Goal: Obtain resource: Download file/media

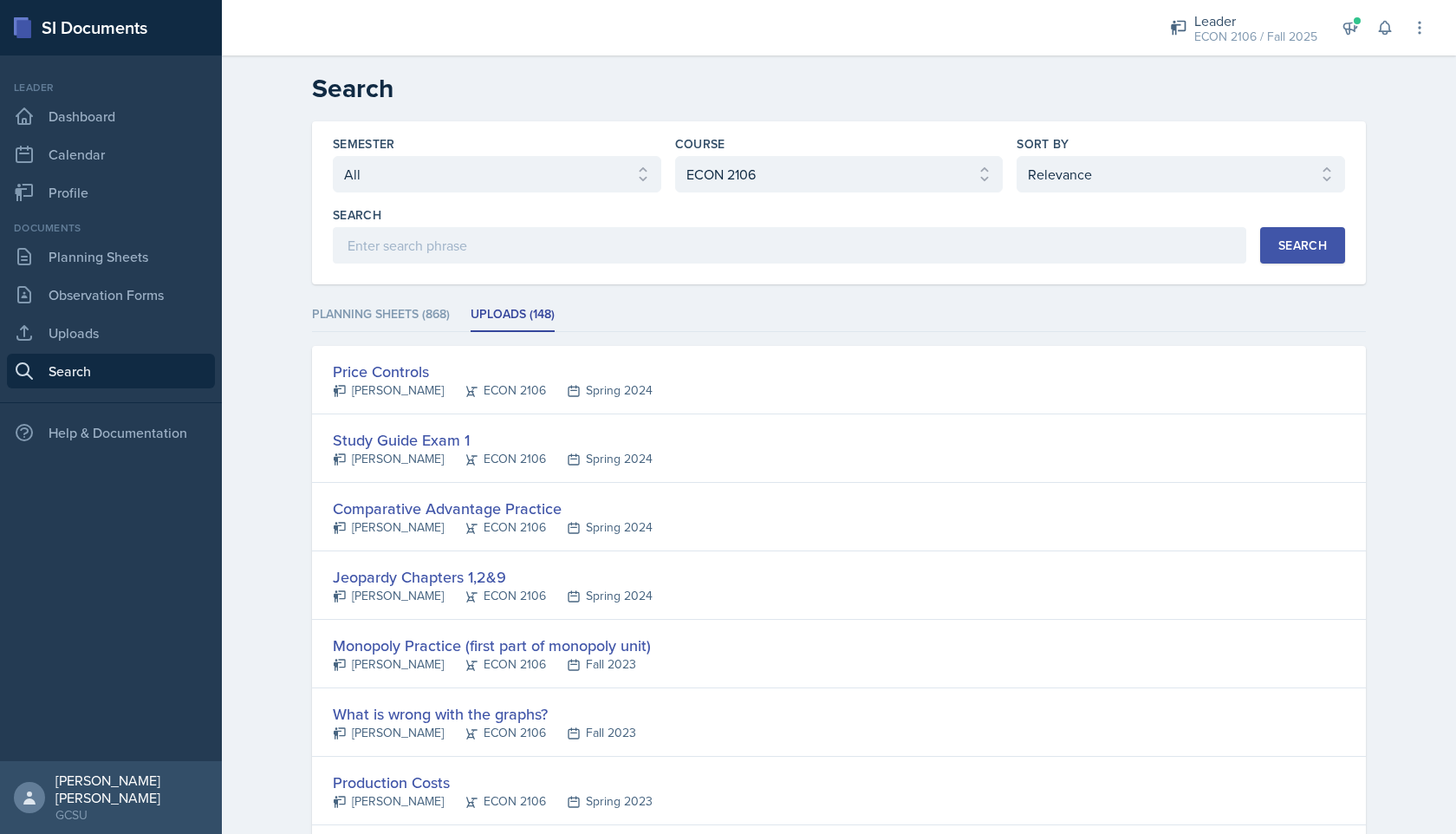
select select "all"
select select "c9bad1b1-c359-4dc6-8455-743bf519e2f7"
select select "1"
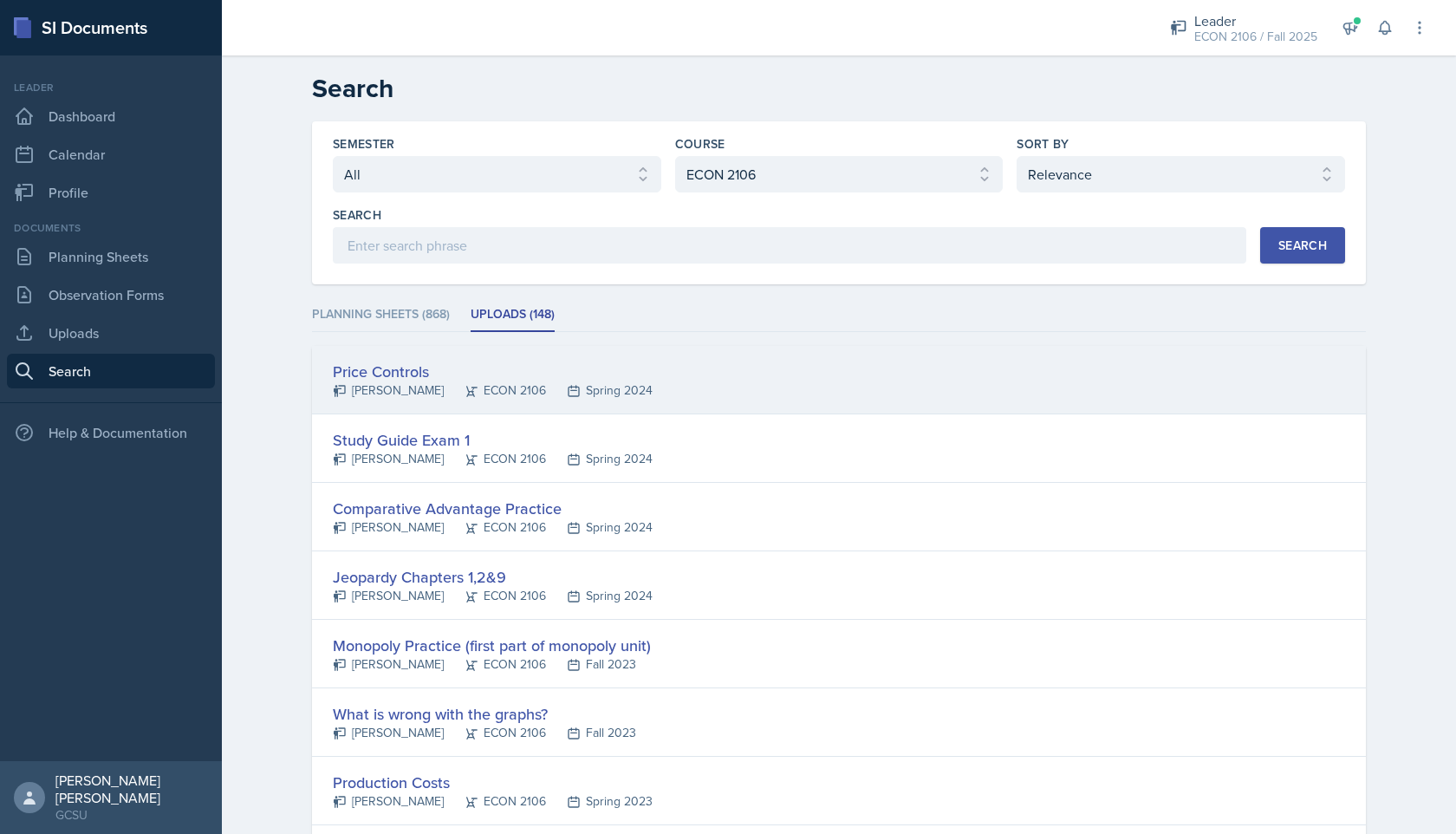
scroll to position [62, 0]
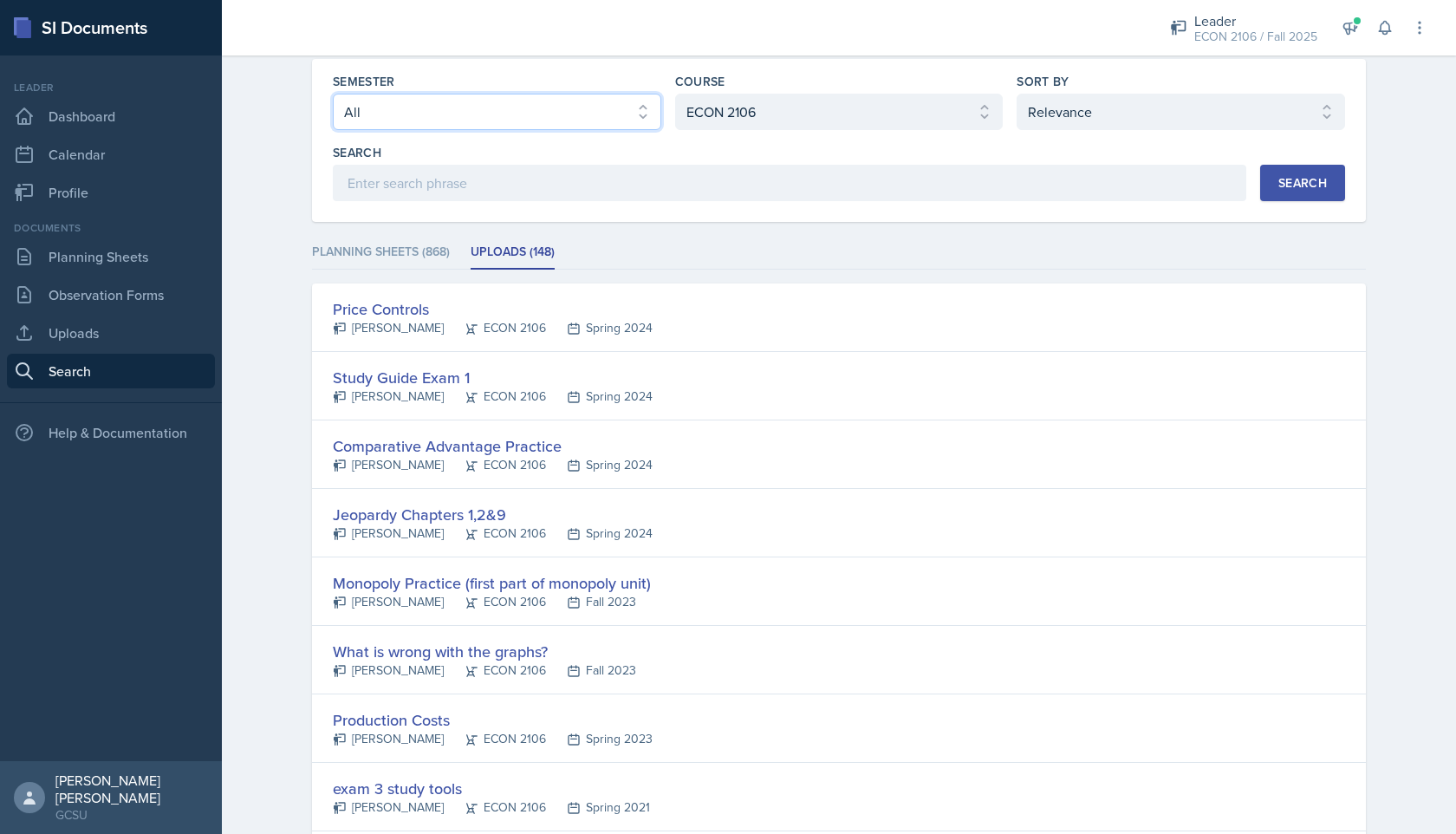
click at [528, 124] on select "Select semester All Fall 2025 Spring 2025 Fall 2024 Spring 2024 Fall 2023 Sprin…" at bounding box center [496, 111] width 328 height 36
click at [333, 93] on select "Select semester All Fall 2025 Spring 2025 Fall 2024 Spring 2024 Fall 2023 Sprin…" at bounding box center [496, 111] width 328 height 36
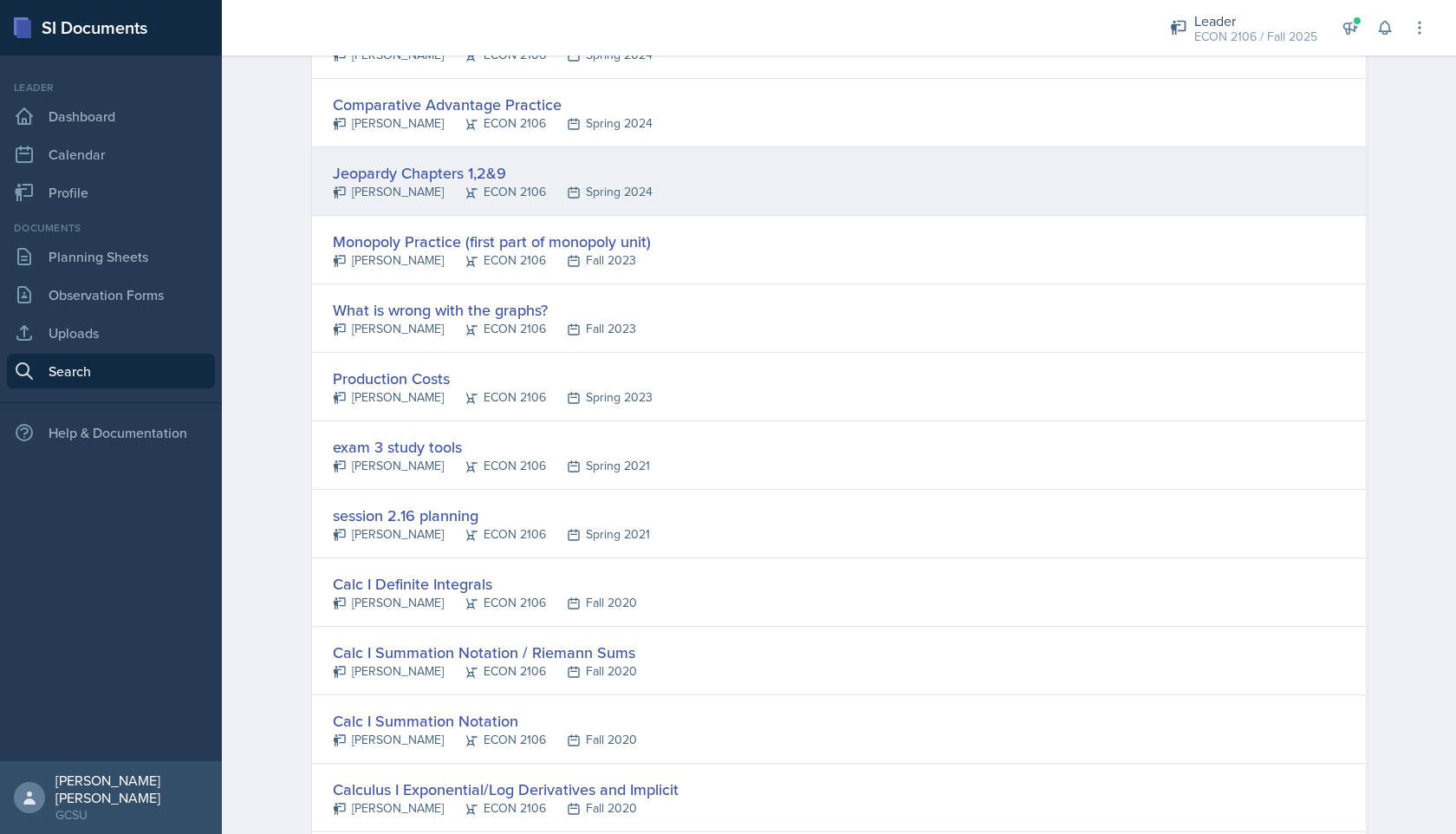
scroll to position [0, 0]
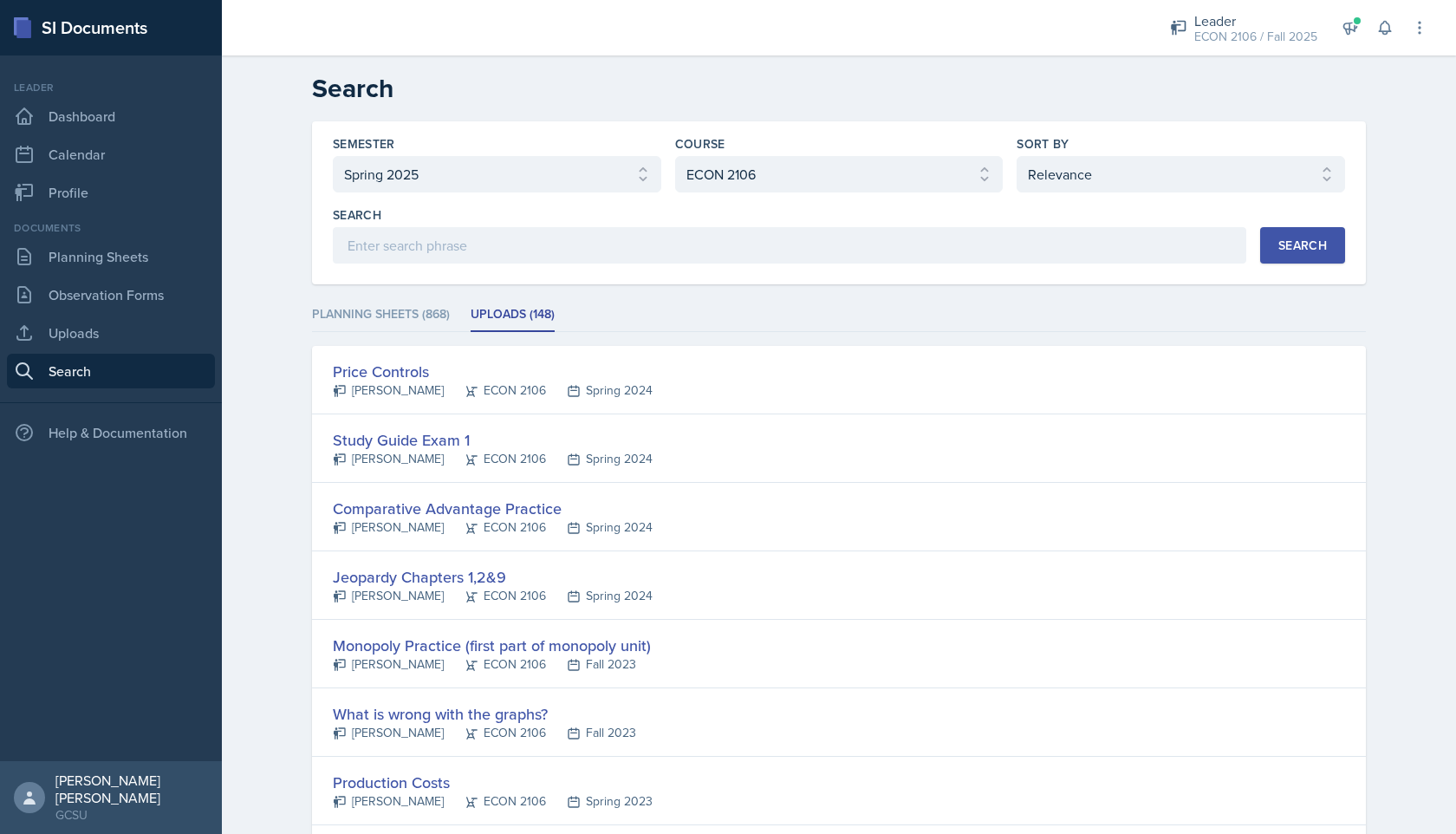
click at [1283, 249] on div "Search" at bounding box center [1303, 245] width 48 height 14
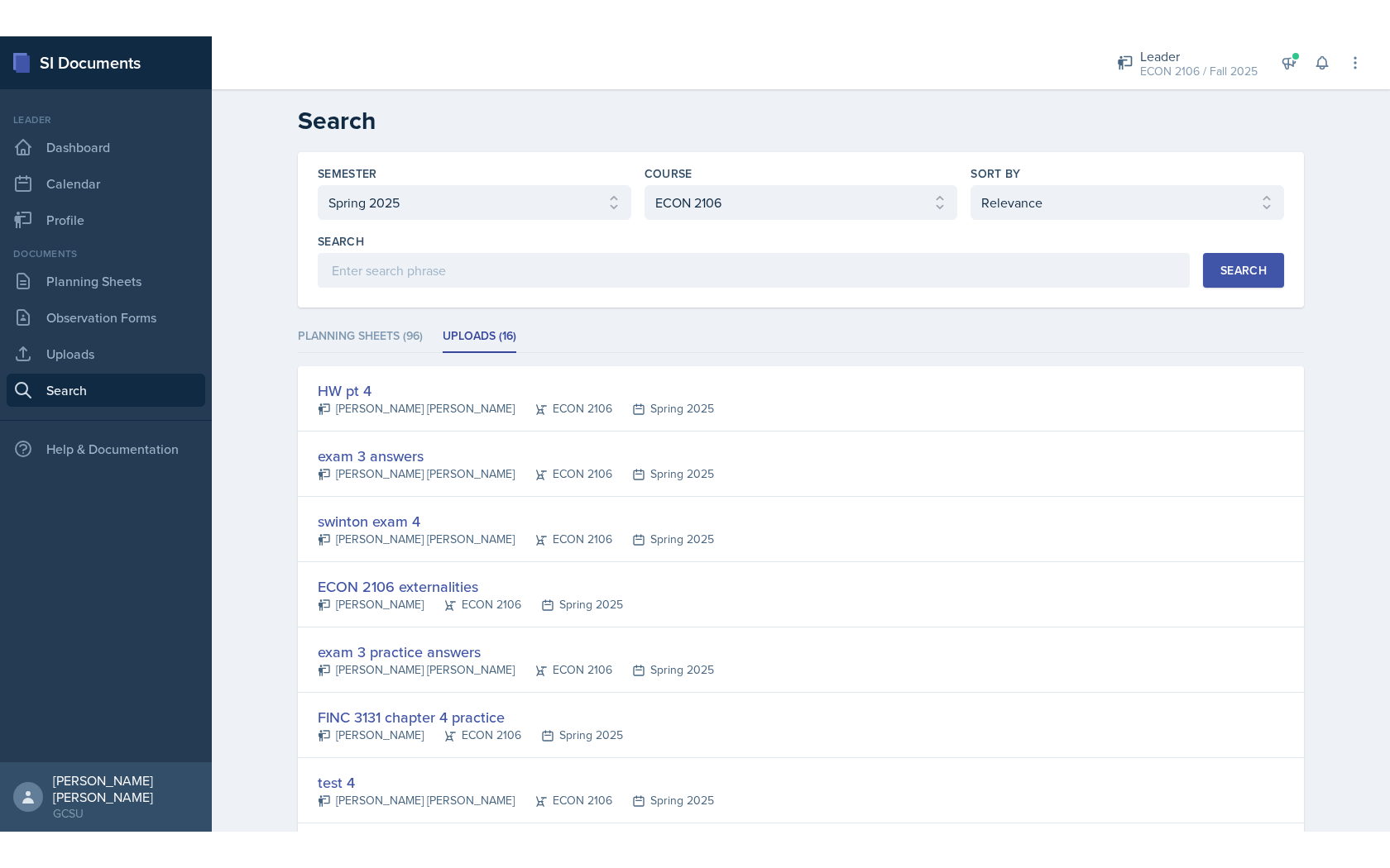
scroll to position [684, 0]
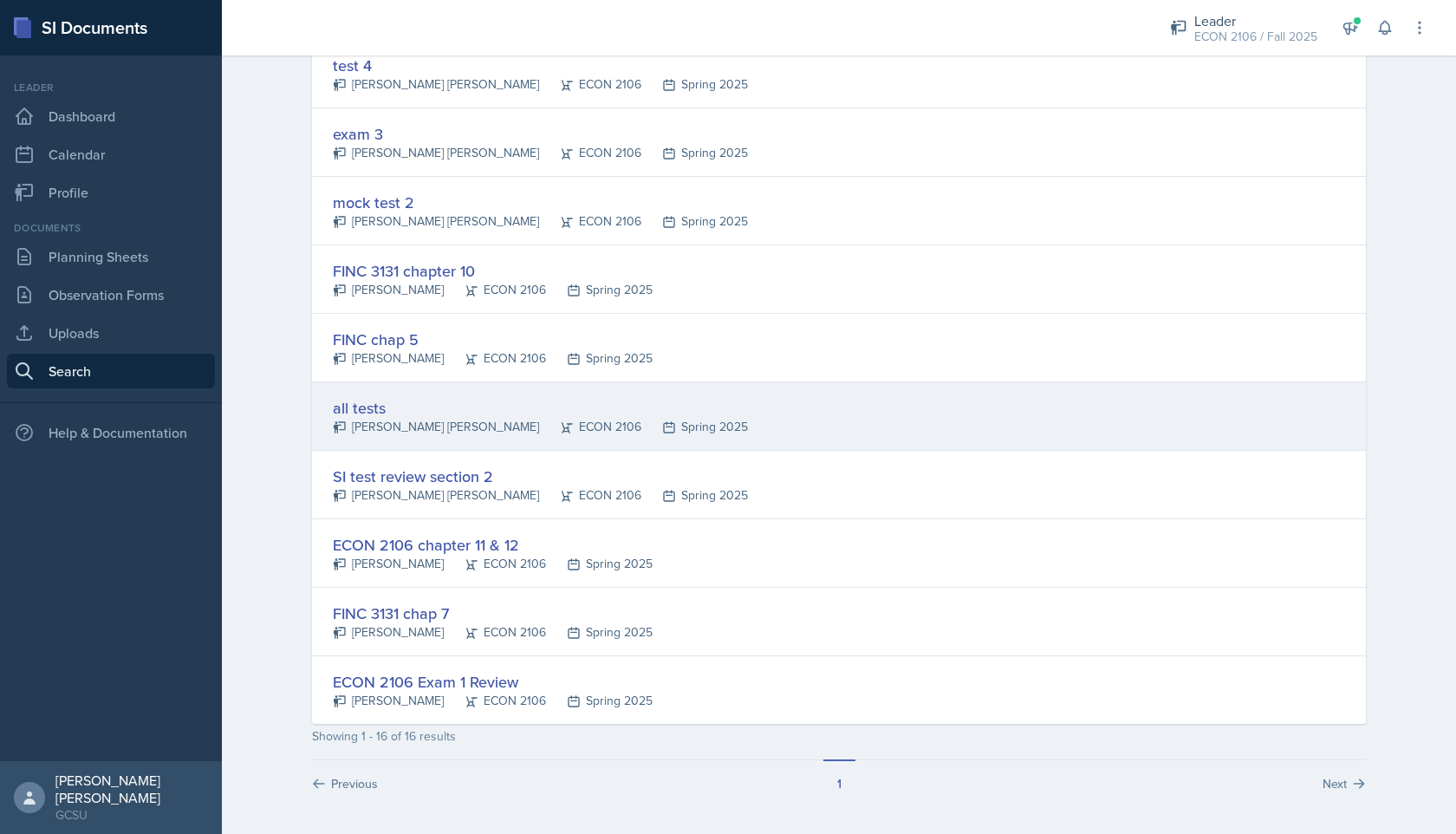
click at [429, 413] on div "all tests" at bounding box center [540, 407] width 415 height 23
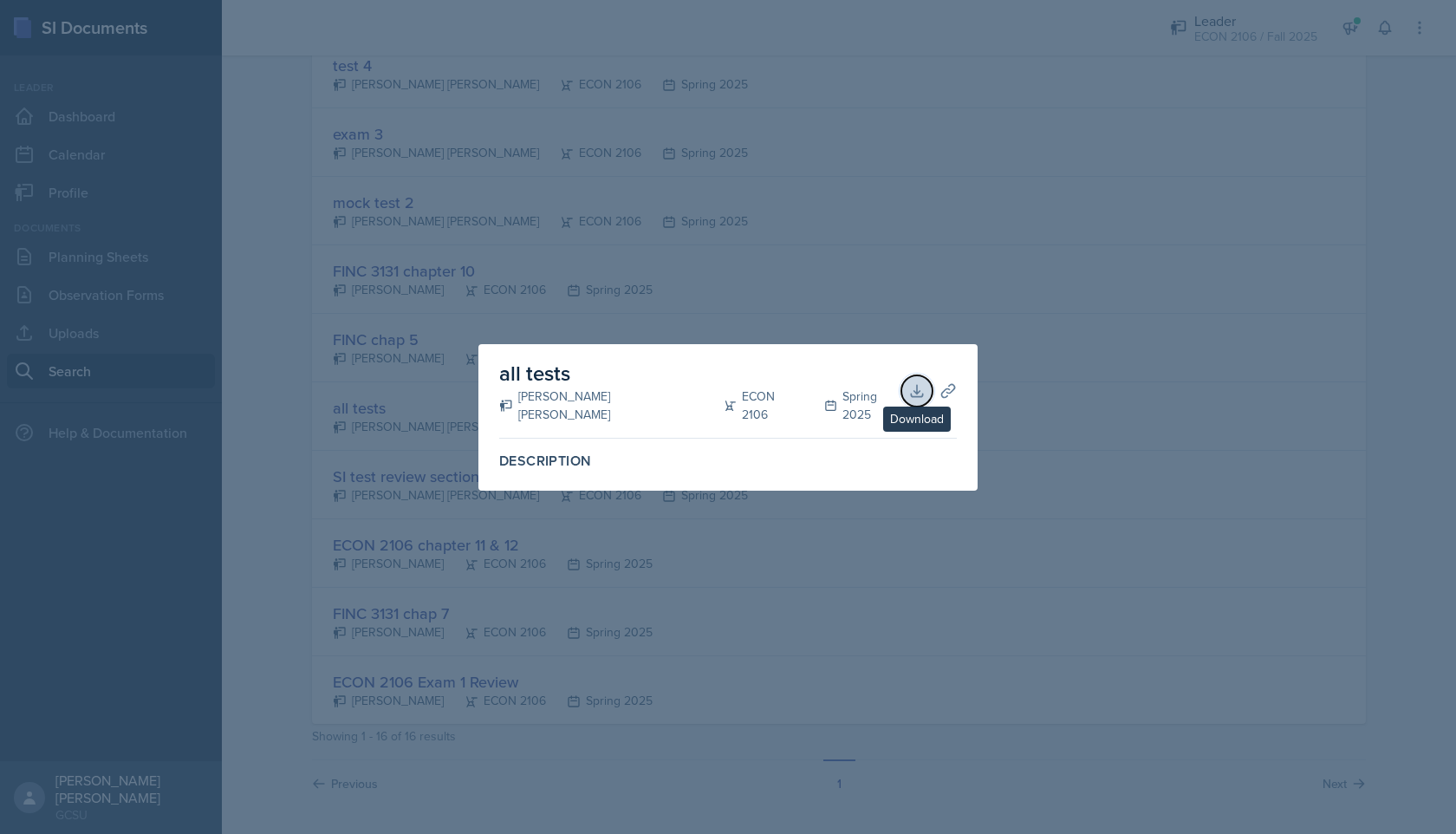
click at [912, 400] on button "Download" at bounding box center [917, 391] width 31 height 31
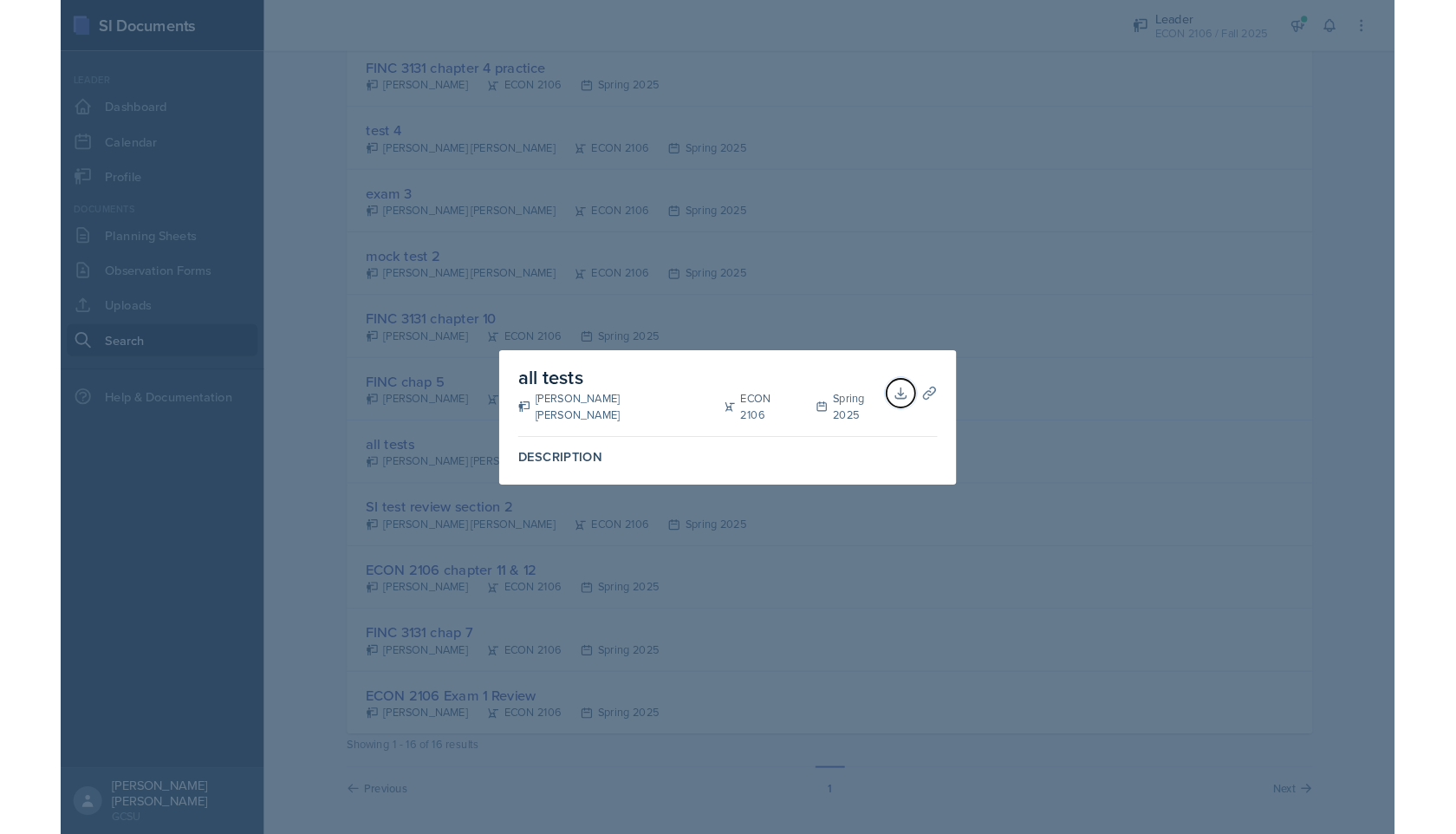
scroll to position [641, 0]
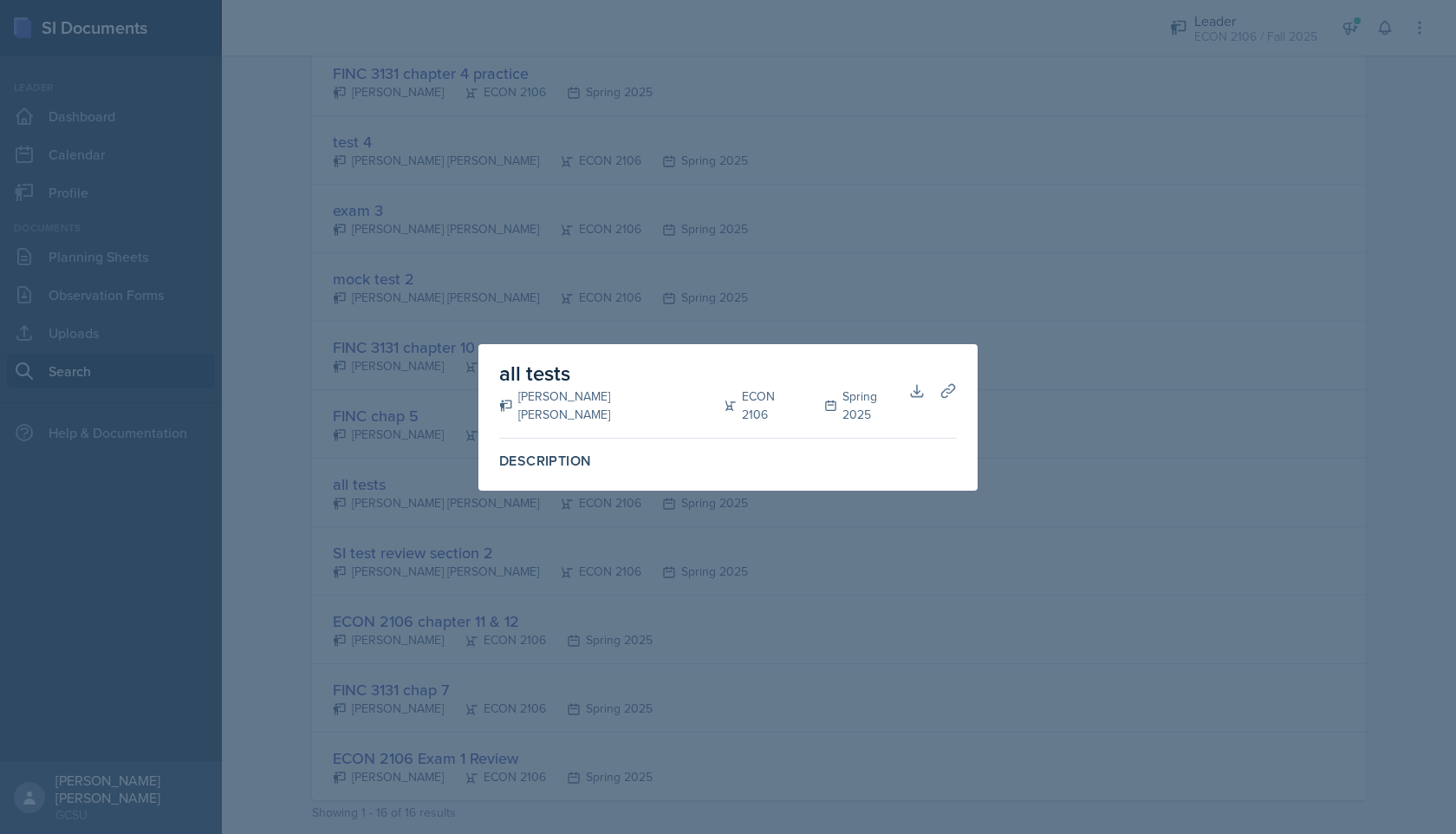
click at [984, 292] on div at bounding box center [728, 417] width 1456 height 834
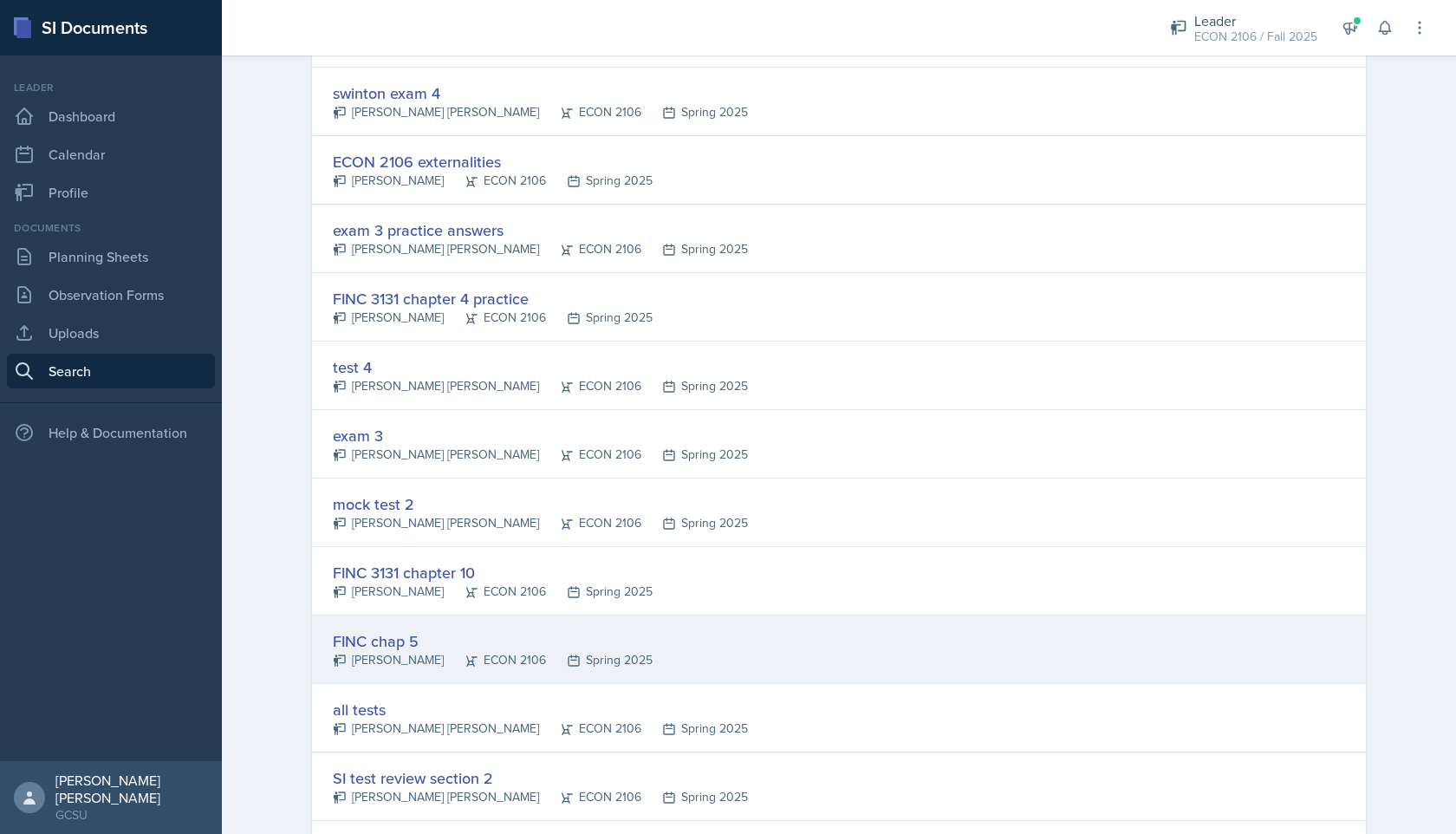
scroll to position [0, 0]
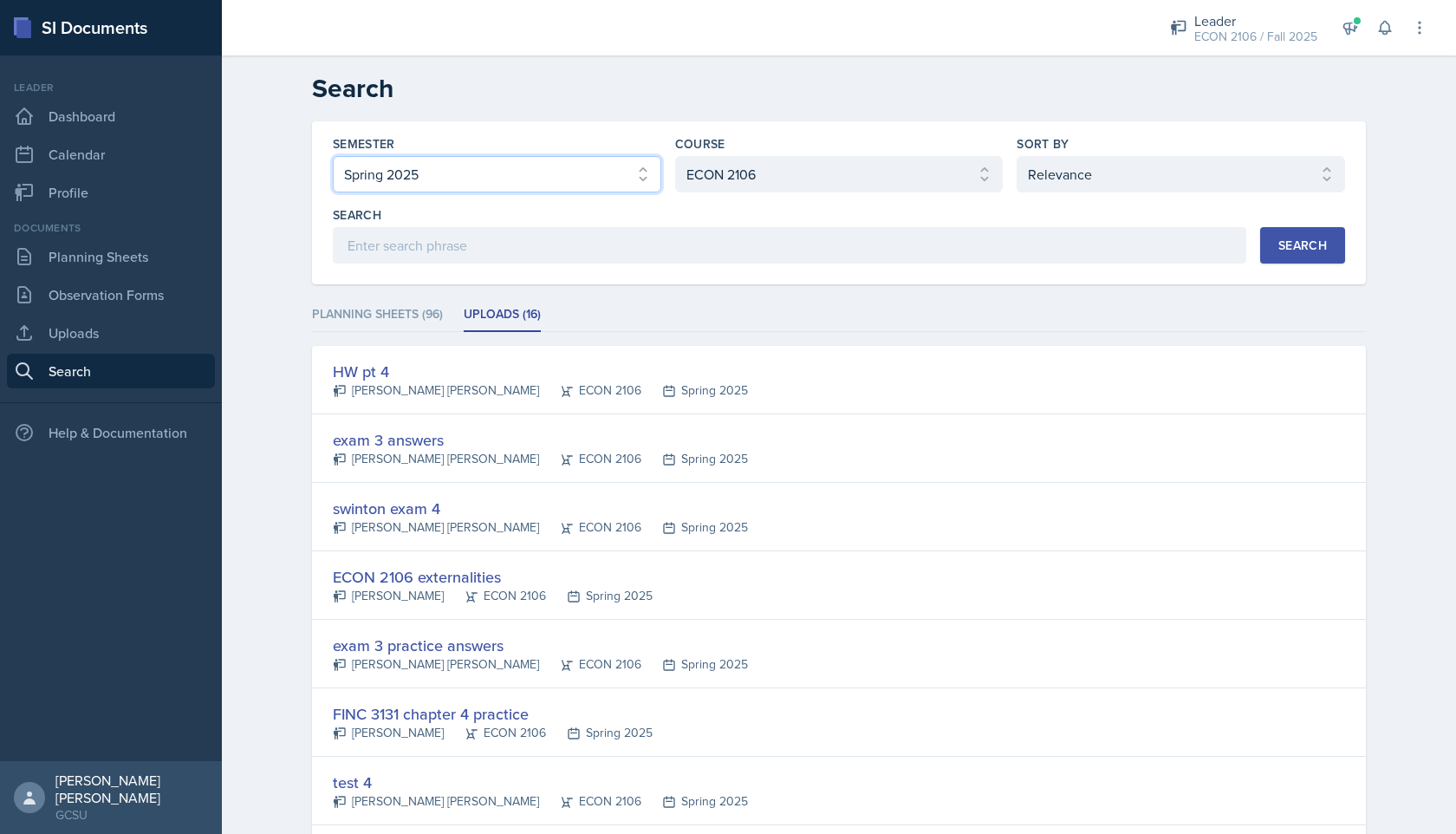
click at [618, 181] on select "Select semester All Fall 2025 Spring 2025 Fall 2024 Spring 2024 Fall 2023 Sprin…" at bounding box center [496, 174] width 328 height 36
click at [333, 156] on select "Select semester All Fall 2025 Spring 2025 Fall 2024 Spring 2024 Fall 2023 Sprin…" at bounding box center [496, 174] width 328 height 36
click at [1292, 246] on div "Search" at bounding box center [1303, 245] width 48 height 14
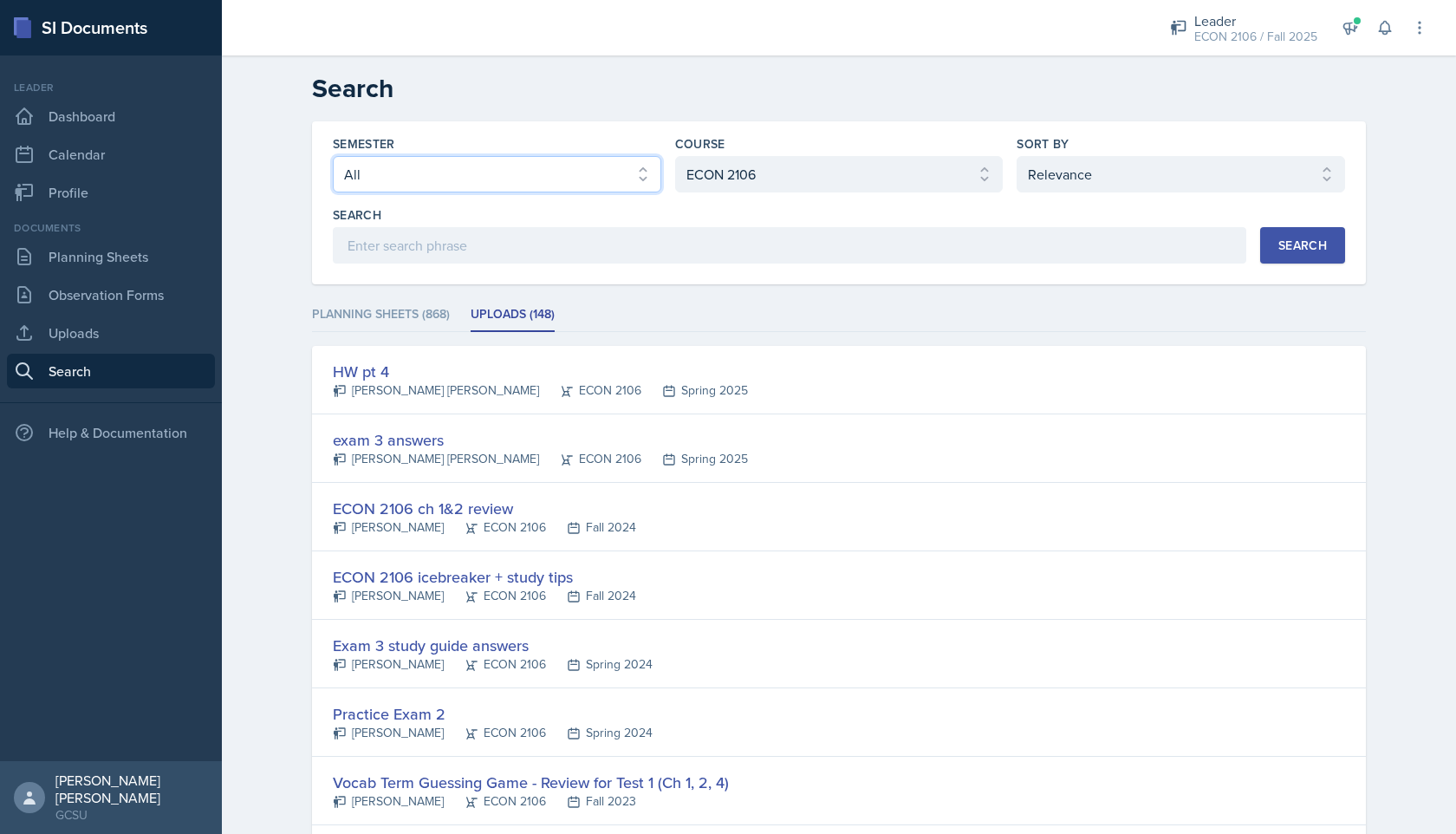
click at [552, 175] on select "Select semester All Fall 2025 Spring 2025 Fall 2024 Spring 2024 Fall 2023 Sprin…" at bounding box center [496, 174] width 328 height 36
select select "62cb7288-69af-4adc-90fb-2577f65fa5b6"
click at [333, 156] on select "Select semester All Fall 2025 Spring 2025 Fall 2024 Spring 2024 Fall 2023 Sprin…" at bounding box center [496, 174] width 328 height 36
click at [1290, 245] on div "Search" at bounding box center [1303, 245] width 48 height 14
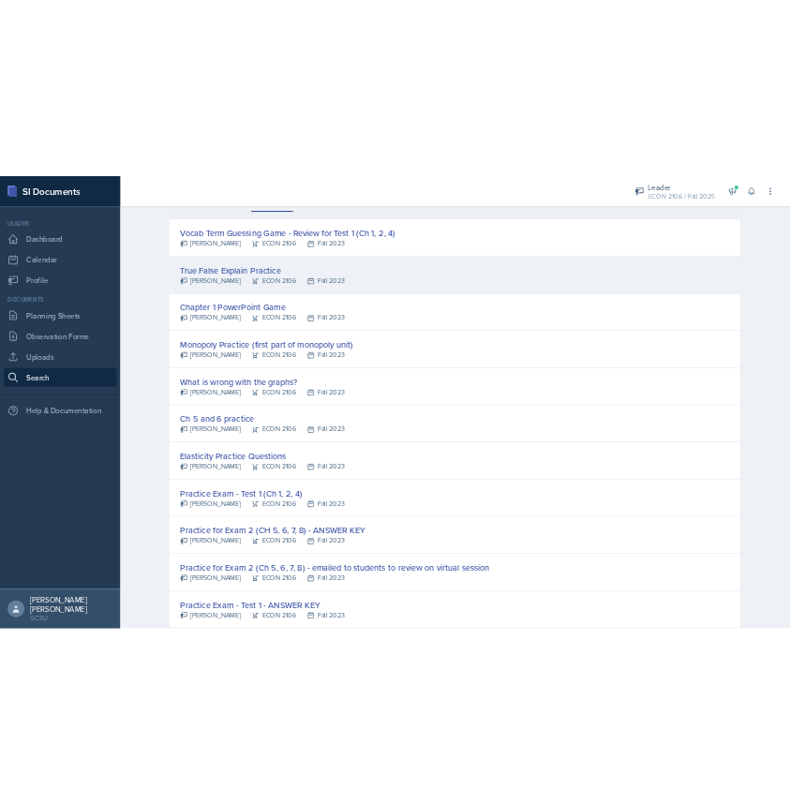
scroll to position [291, 0]
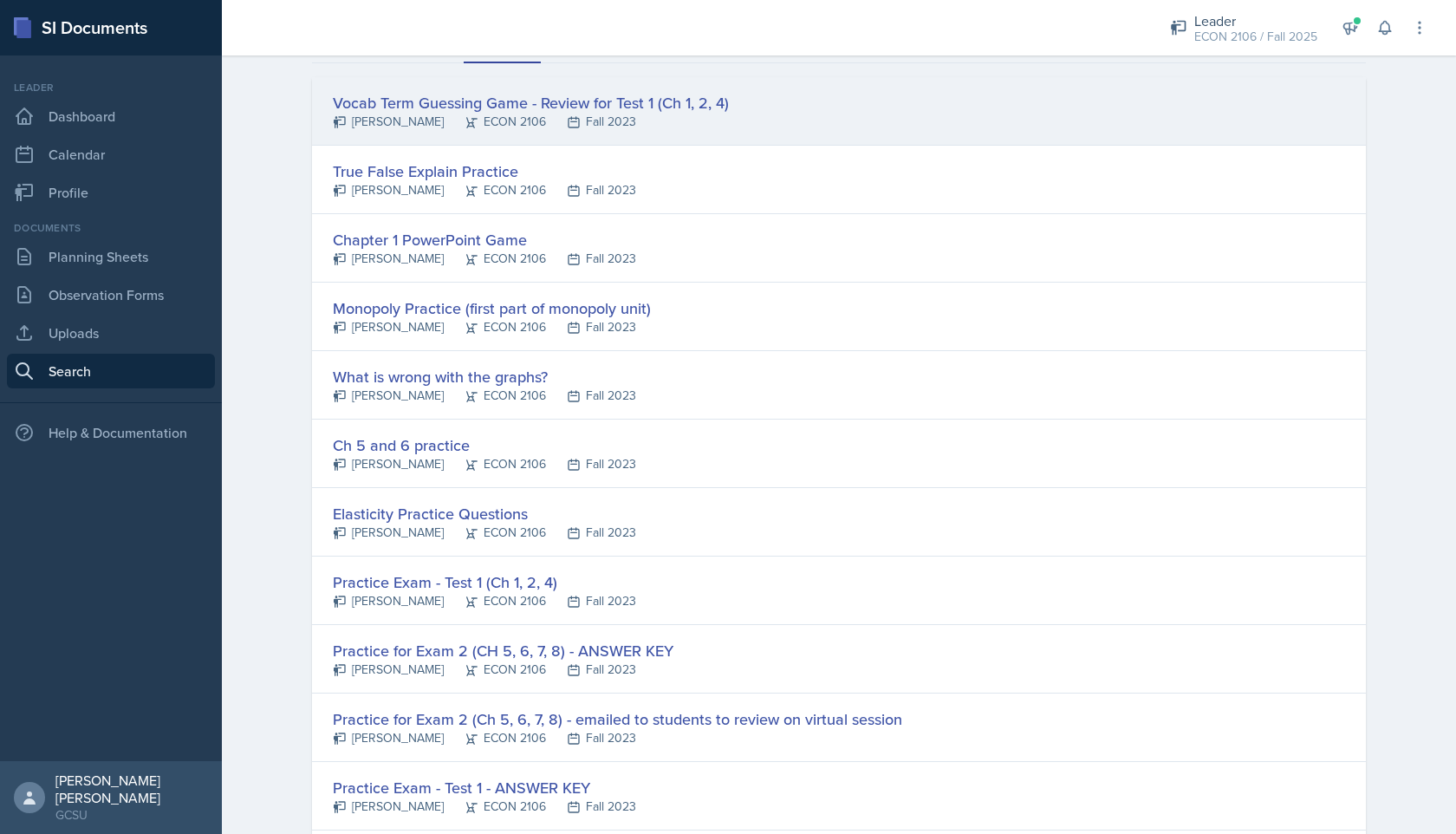
click at [742, 121] on div "Vocab Term Guessing Game - Review for Test 1 (Ch 1, 2, 4) [PERSON_NAME] ECON 21…" at bounding box center [838, 111] width 1054 height 68
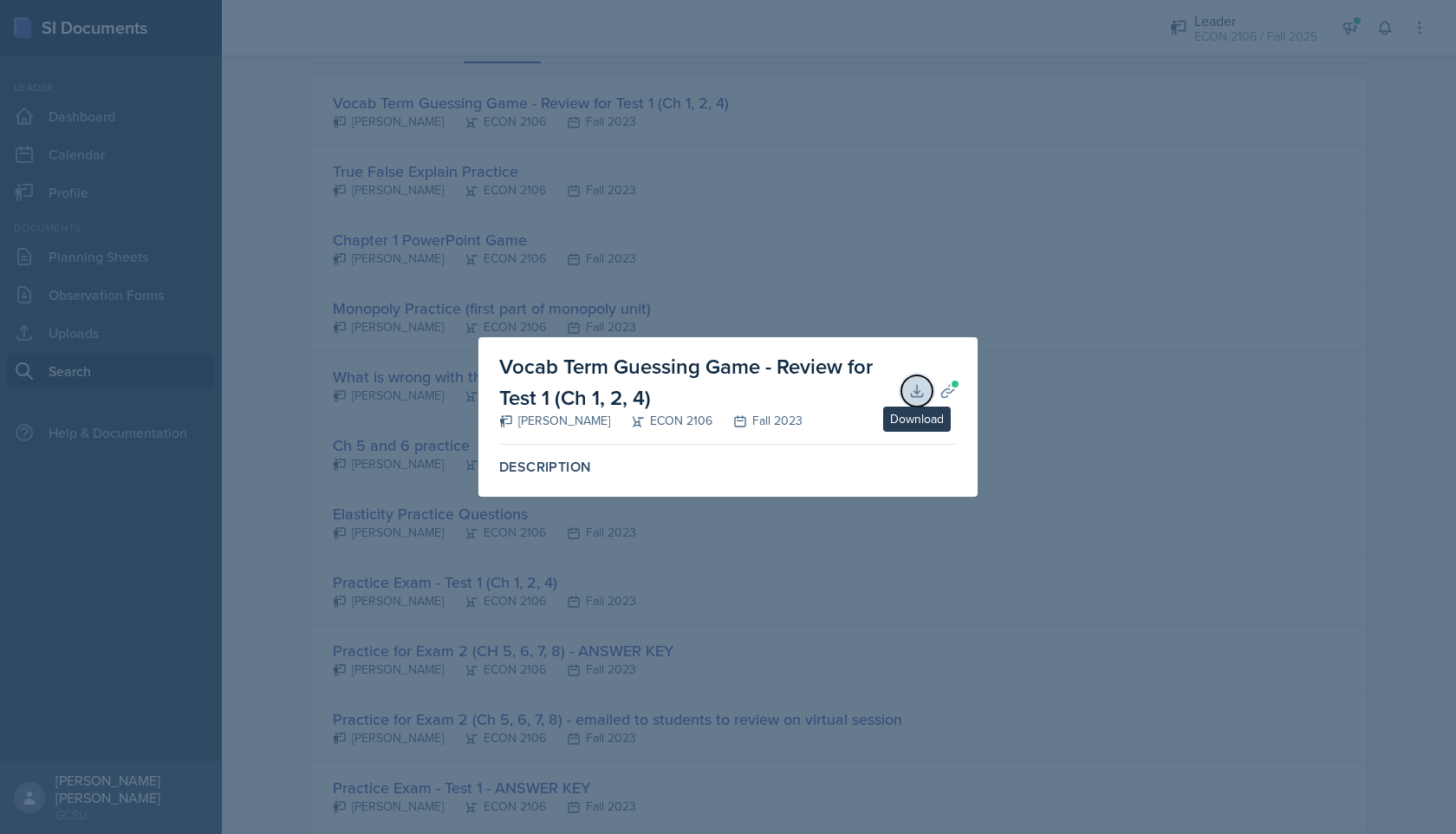
click at [907, 390] on button "Download" at bounding box center [917, 391] width 31 height 31
